Goal: Transaction & Acquisition: Book appointment/travel/reservation

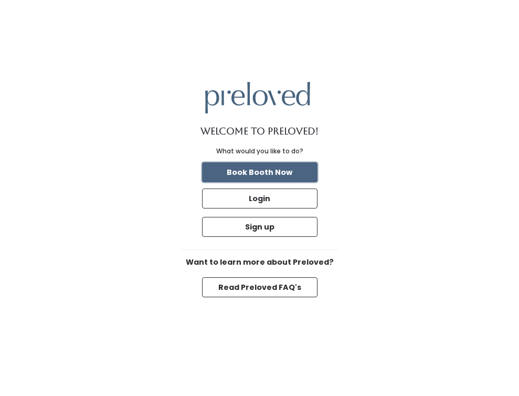
click at [256, 172] on button "Book Booth Now" at bounding box center [259, 172] width 115 height 20
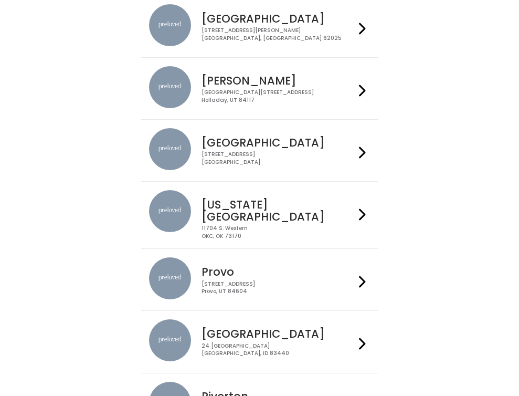
scroll to position [173, 0]
click at [235, 82] on h4 "Holladay" at bounding box center [278, 80] width 153 height 12
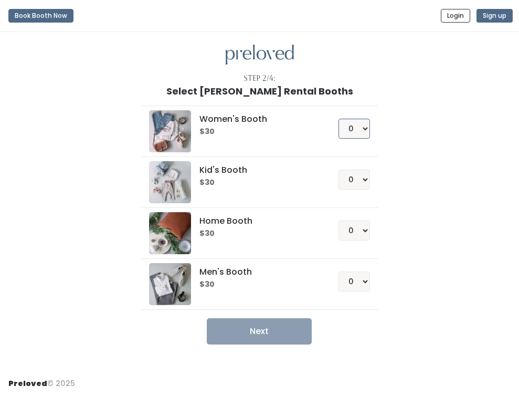
click at [363, 132] on select "0 1 2 3 4" at bounding box center [353, 129] width 31 height 20
select select "1"
click at [338, 119] on select "0 1 2 3 4" at bounding box center [353, 129] width 31 height 20
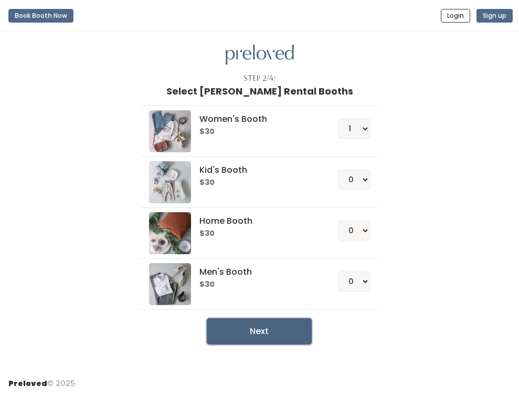
click at [252, 331] on button "Next" at bounding box center [259, 331] width 105 height 26
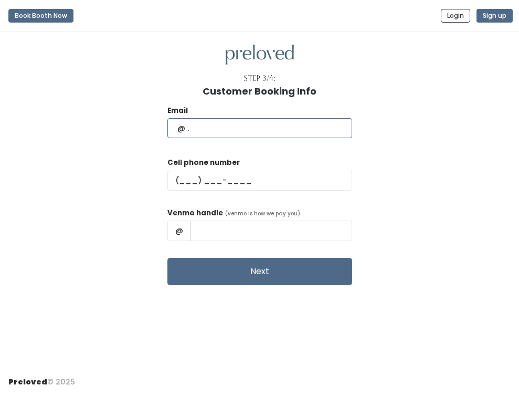
click at [247, 132] on input "text" at bounding box center [259, 128] width 185 height 20
type input "[EMAIL_ADDRESS][DOMAIN_NAME]"
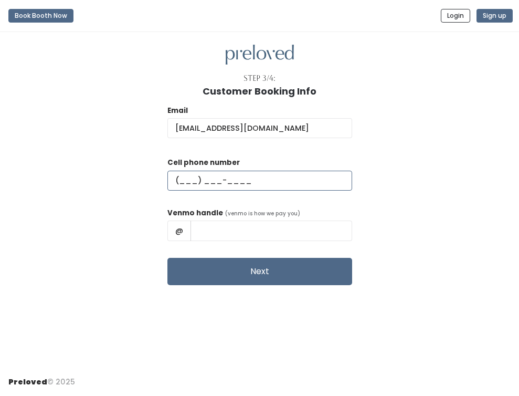
type input "[PHONE_NUMBER]"
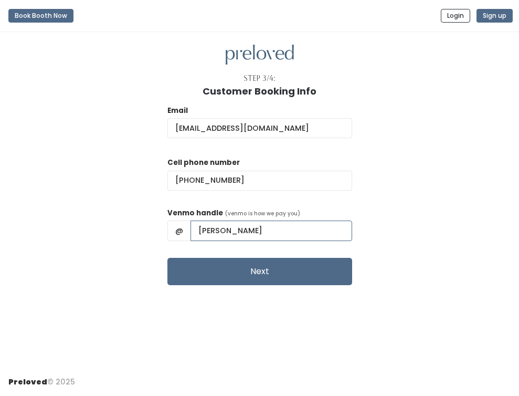
drag, startPoint x: 285, startPoint y: 233, endPoint x: 255, endPoint y: 229, distance: 30.7
click at [255, 229] on input "[PERSON_NAME]" at bounding box center [271, 230] width 162 height 20
type input "[PERSON_NAME]"
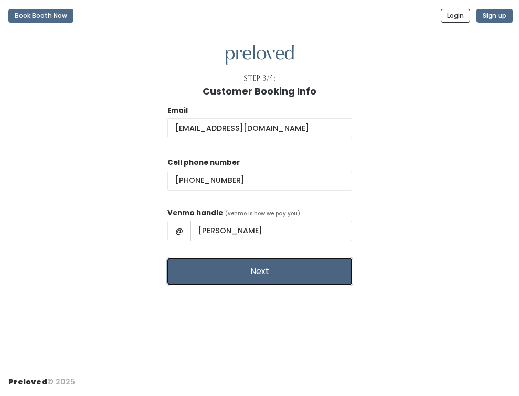
click at [282, 267] on button "Next" at bounding box center [259, 271] width 185 height 27
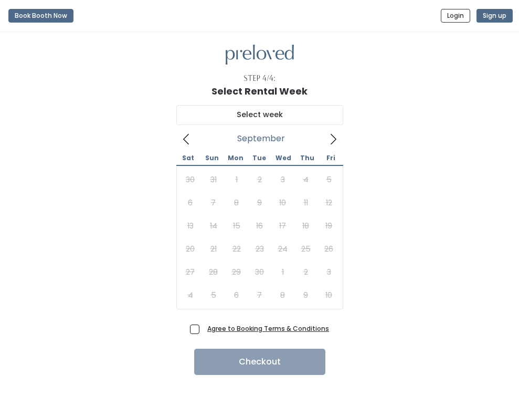
click at [332, 136] on icon at bounding box center [333, 139] width 12 height 12
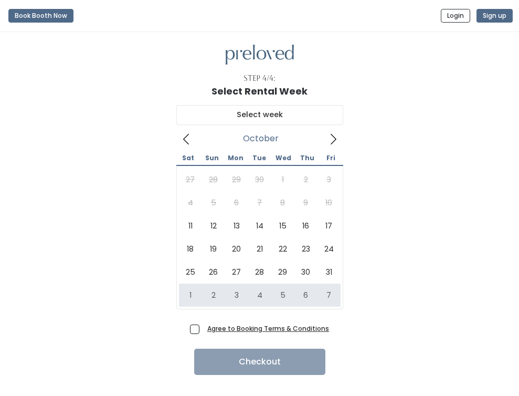
click at [203, 326] on span "Agree to Booking Terms & Conditions" at bounding box center [266, 328] width 126 height 10
click at [203, 326] on input "Agree to Booking Terms & Conditions" at bounding box center [206, 326] width 7 height 7
checkbox input "true"
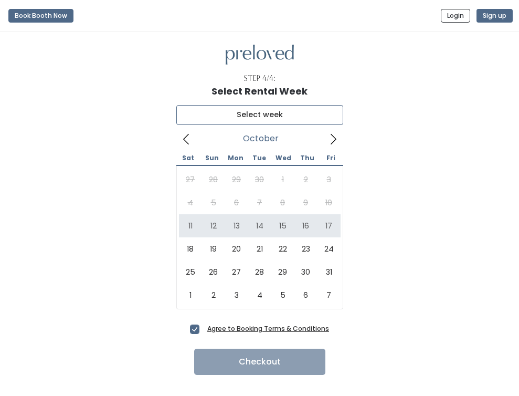
type input "October 11 to October 17"
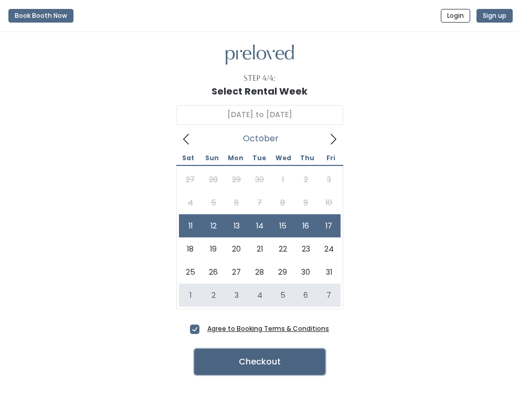
click at [273, 361] on button "Checkout" at bounding box center [259, 361] width 131 height 26
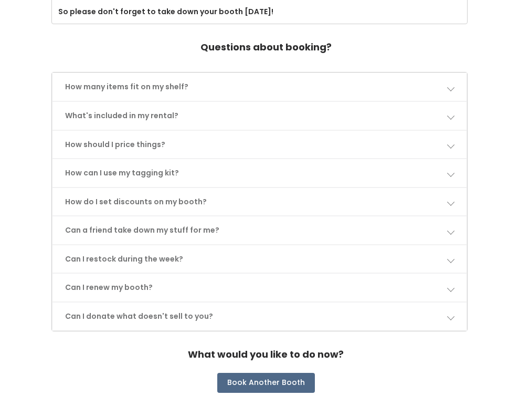
scroll to position [463, 0]
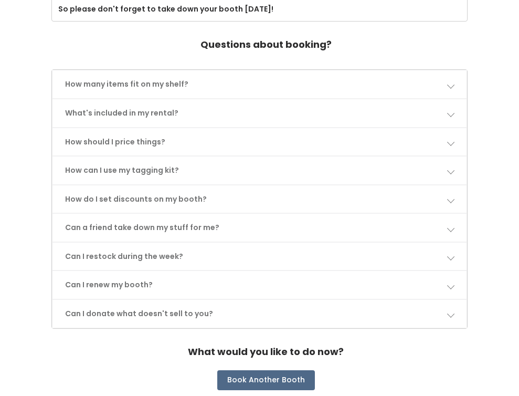
click at [202, 83] on link "How many items fit on my shelf?" at bounding box center [259, 84] width 415 height 28
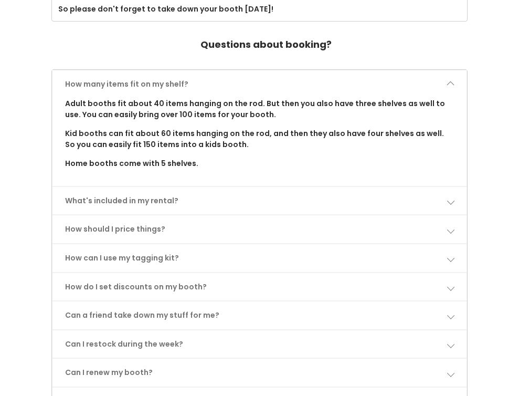
click at [202, 83] on link "How many items fit on my shelf?" at bounding box center [259, 84] width 415 height 28
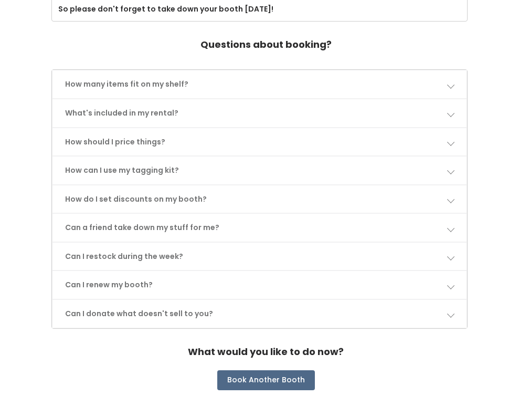
click at [174, 115] on link "What's included in my rental?" at bounding box center [259, 113] width 415 height 28
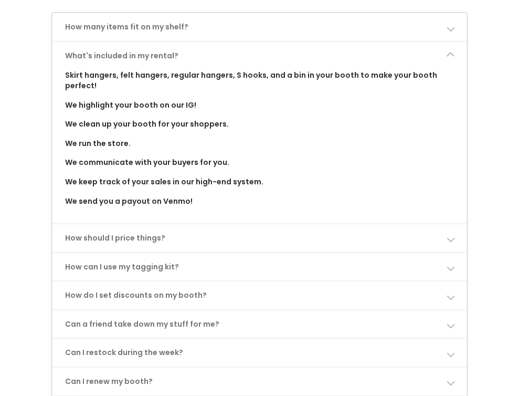
scroll to position [522, 0]
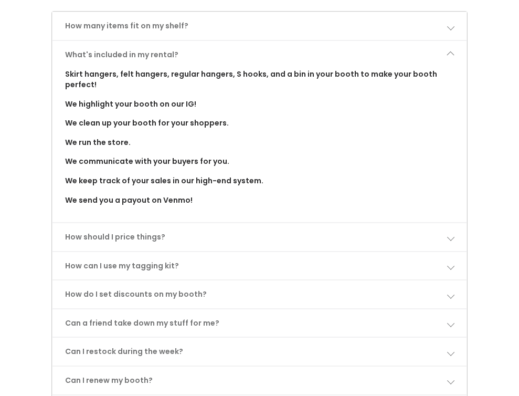
click at [205, 57] on link "What's included in my rental?" at bounding box center [259, 55] width 415 height 28
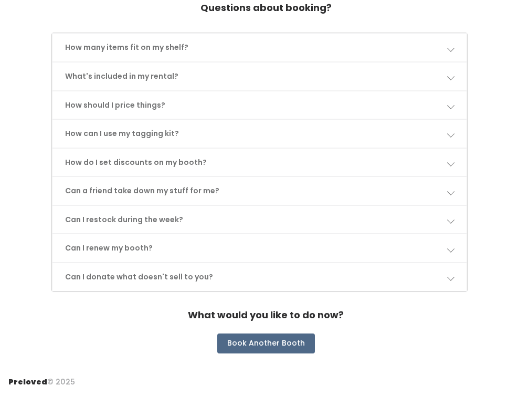
scroll to position [500, 0]
click at [169, 110] on link "How should I price things?" at bounding box center [259, 105] width 415 height 28
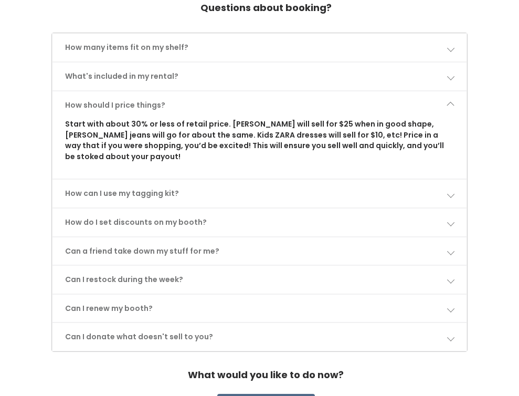
click at [169, 109] on link "How should I price things?" at bounding box center [259, 105] width 415 height 28
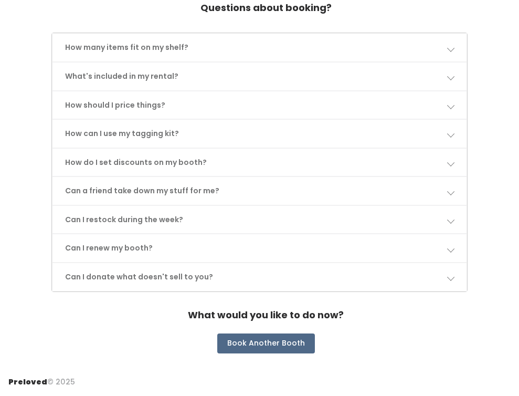
click at [157, 128] on link "How can I use my tagging kit?" at bounding box center [259, 134] width 415 height 28
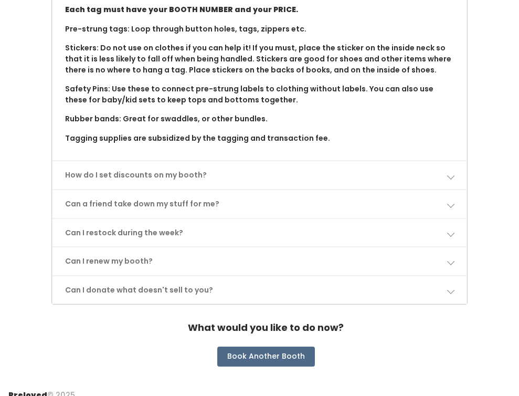
scroll to position [664, 0]
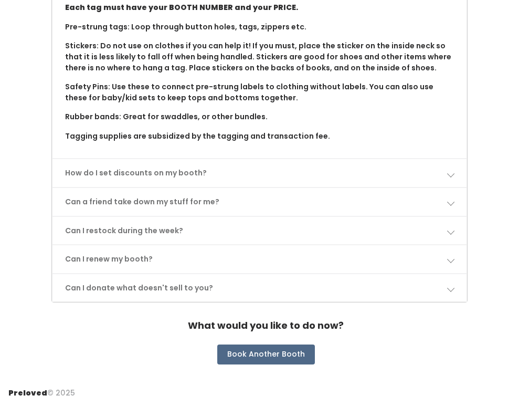
click at [211, 172] on link "How do I set discounts on my booth?" at bounding box center [259, 173] width 415 height 28
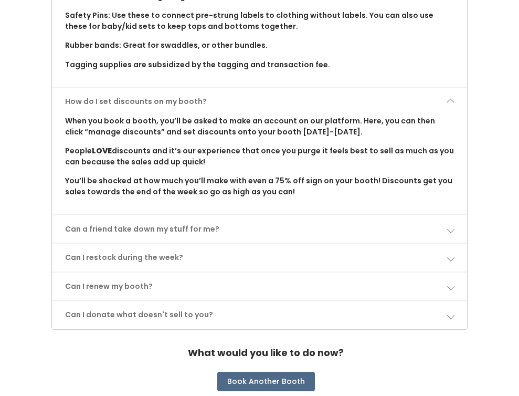
scroll to position [741, 0]
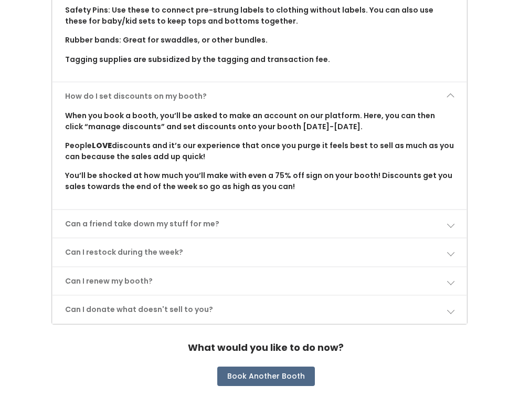
click at [214, 224] on link "Can a friend take down my stuff for me?" at bounding box center [259, 224] width 415 height 28
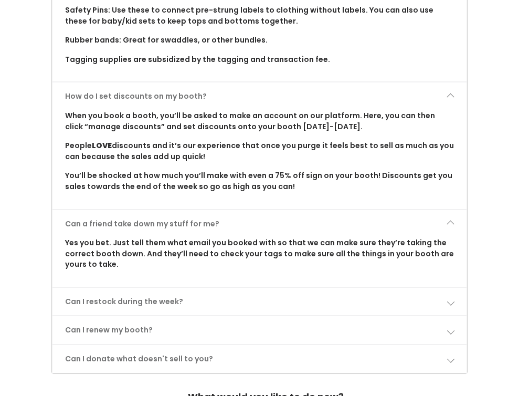
click at [214, 224] on link "Can a friend take down my stuff for me?" at bounding box center [259, 224] width 415 height 28
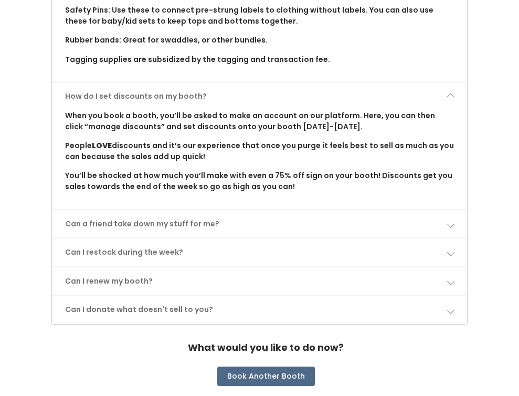
click at [202, 245] on link "Can I restock during the week?" at bounding box center [259, 252] width 415 height 28
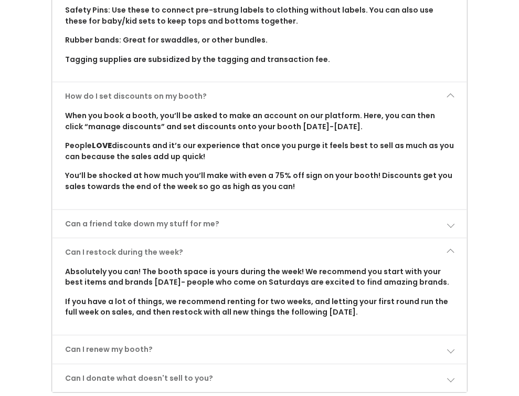
click at [202, 245] on link "Can I restock during the week?" at bounding box center [259, 252] width 415 height 28
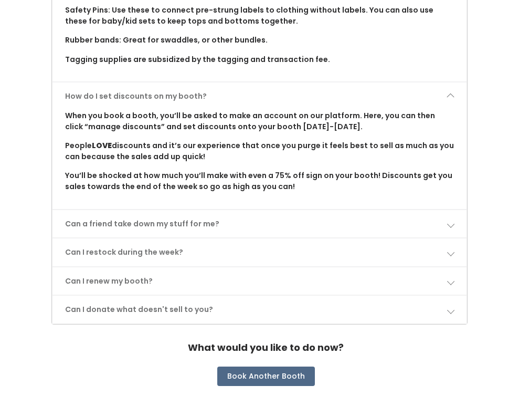
click at [174, 276] on link "Can I renew my booth?" at bounding box center [259, 281] width 415 height 28
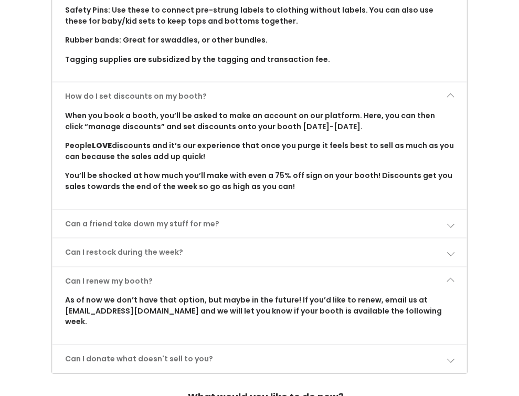
click at [174, 275] on link "Can I renew my booth?" at bounding box center [259, 281] width 415 height 28
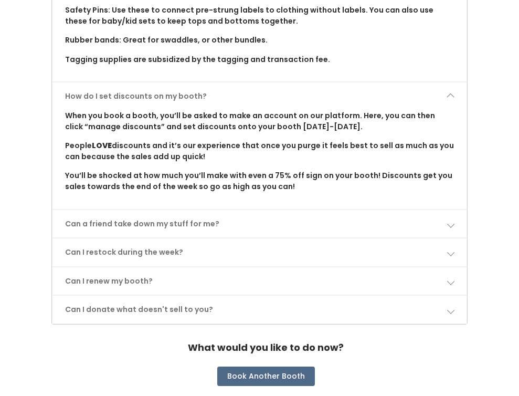
click at [163, 310] on link "Can I donate what doesn't sell to you?" at bounding box center [259, 309] width 415 height 28
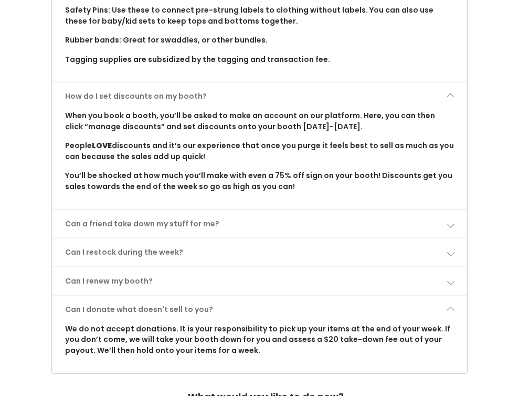
click at [163, 310] on link "Can I donate what doesn't sell to you?" at bounding box center [259, 309] width 415 height 28
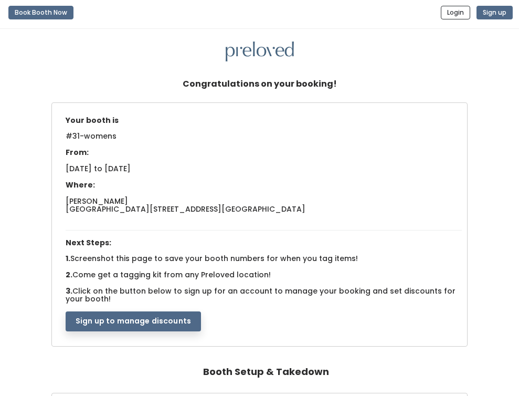
scroll to position [0, 0]
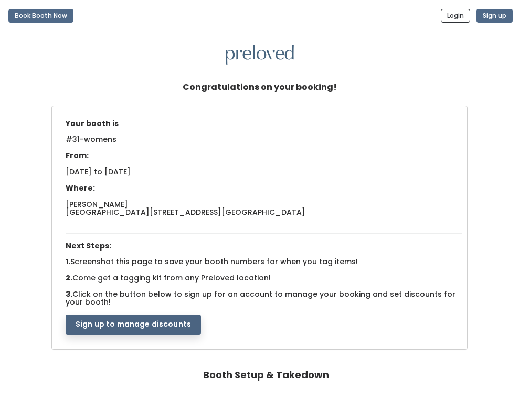
click at [155, 324] on button "Sign up to manage discounts" at bounding box center [133, 324] width 135 height 20
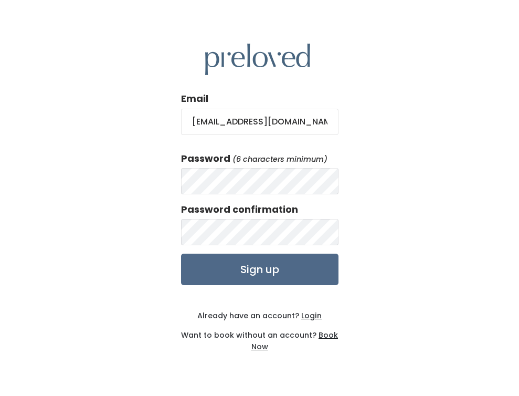
type input "[EMAIL_ADDRESS][DOMAIN_NAME]"
click at [281, 267] on input "Sign up" at bounding box center [259, 268] width 157 height 31
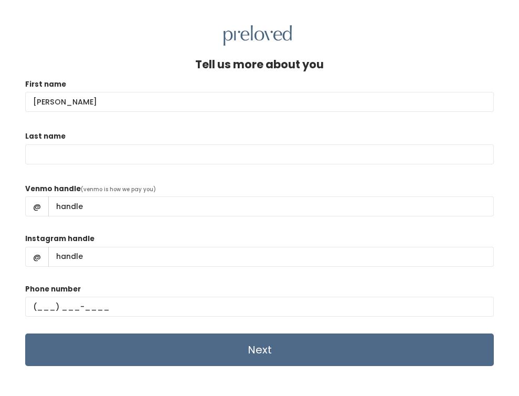
type input "Andrea"
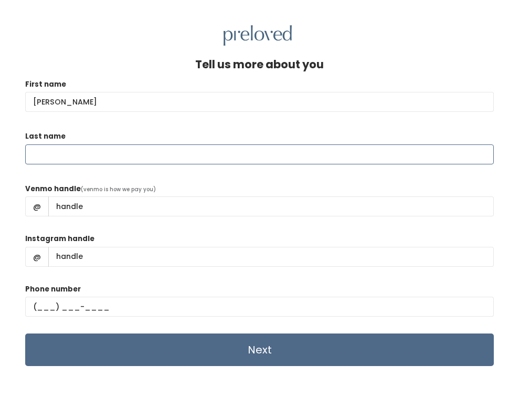
click at [111, 163] on input "Last name" at bounding box center [259, 154] width 469 height 20
type input "Ferran"
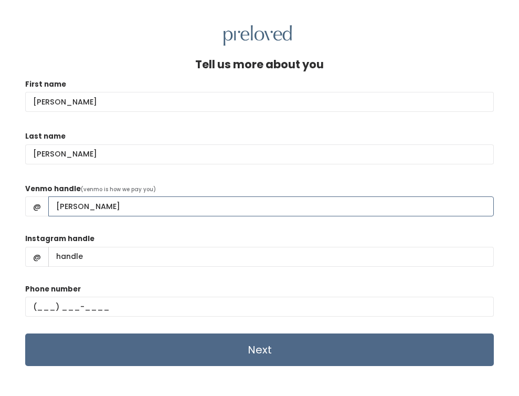
type input "Andrea-Kunkel"
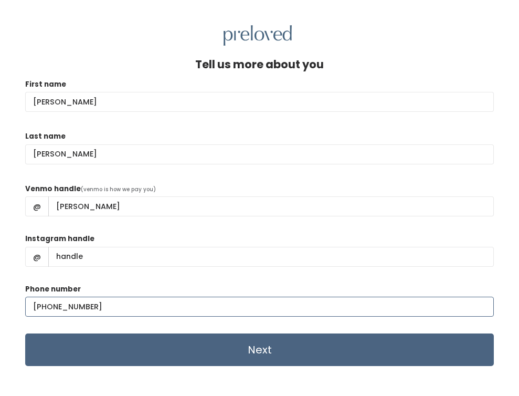
type input "[PHONE_NUMBER]"
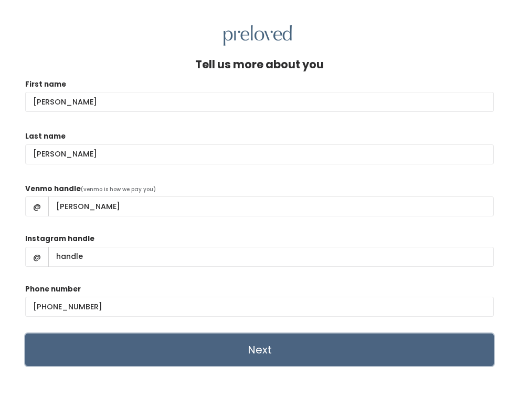
click at [231, 345] on input "Next" at bounding box center [259, 349] width 469 height 33
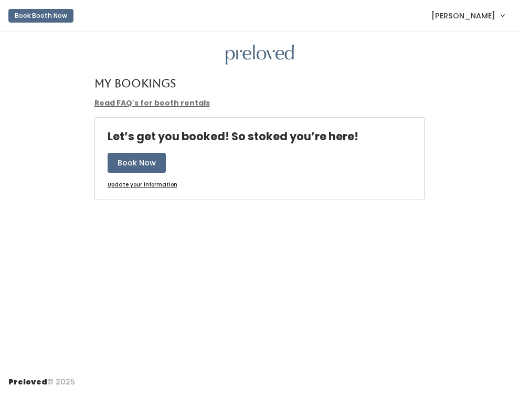
click at [145, 188] on u "Update your information" at bounding box center [143, 185] width 70 height 8
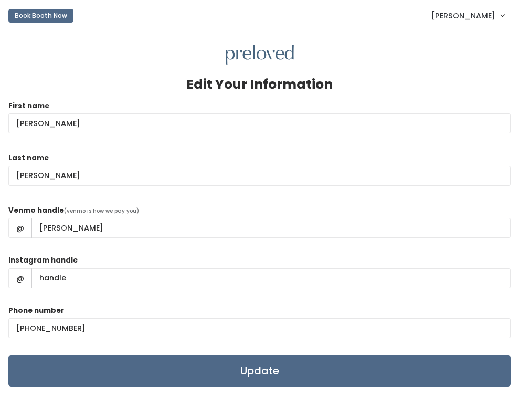
click at [469, 16] on span "[PERSON_NAME]" at bounding box center [463, 16] width 64 height 12
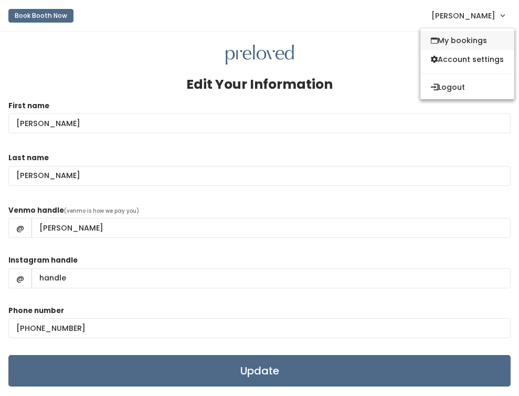
click at [461, 37] on link "My bookings" at bounding box center [467, 40] width 94 height 19
